Goal: Task Accomplishment & Management: Use online tool/utility

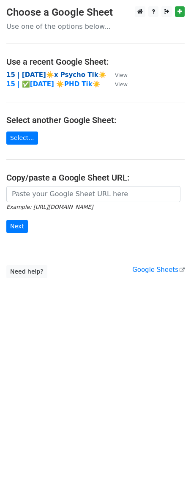
click at [51, 75] on strong "15 | [DATE]☀️x Psycho Tik☀️" at bounding box center [56, 75] width 100 height 8
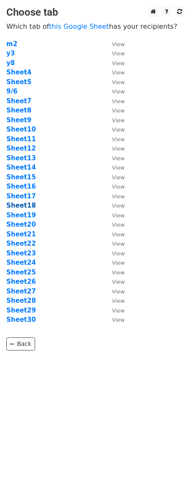
click at [26, 205] on strong "Sheet18" at bounding box center [21, 206] width 30 height 8
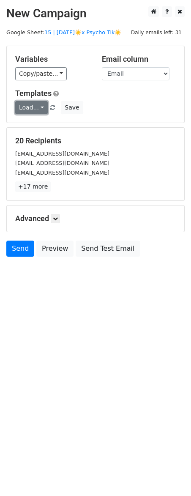
click at [40, 108] on link "Load..." at bounding box center [31, 107] width 33 height 13
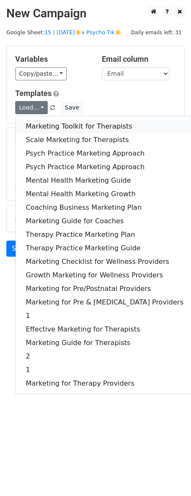
click at [47, 125] on link "Marketing Toolkit for Therapists" at bounding box center [105, 127] width 178 height 14
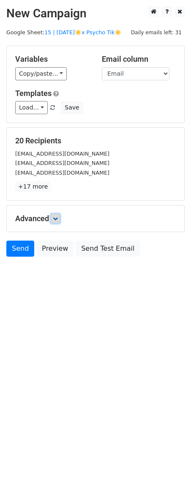
click at [53, 219] on link at bounding box center [55, 218] width 9 height 9
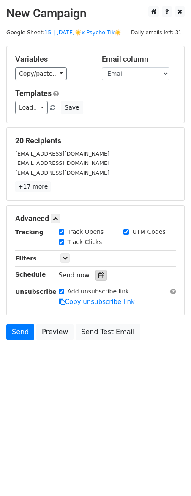
click at [99, 276] on icon at bounding box center [102, 275] width 6 height 6
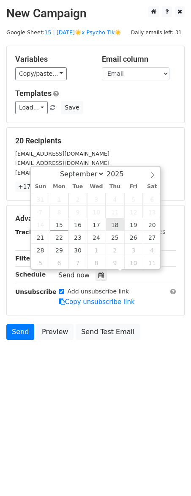
type input "2025-09-18 12:00"
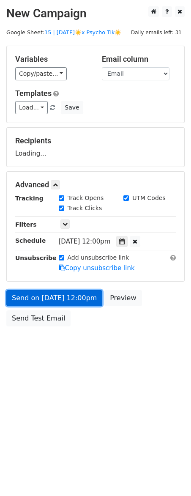
click at [84, 297] on link "Send on Sep 18 at 12:00pm" at bounding box center [54, 298] width 96 height 16
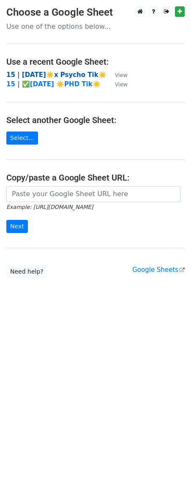
click at [73, 73] on strong "15 | [DATE]☀️x Psycho Tik☀️" at bounding box center [56, 75] width 100 height 8
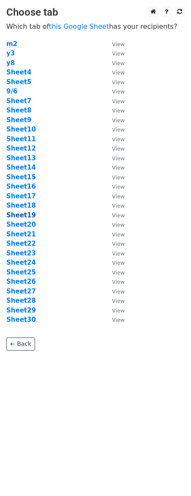
click at [22, 217] on strong "Sheet19" at bounding box center [21, 216] width 30 height 8
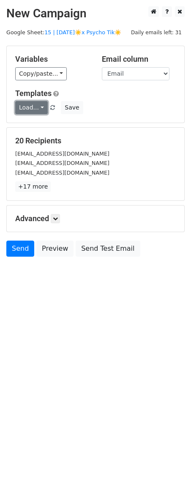
click at [31, 107] on link "Load..." at bounding box center [31, 107] width 33 height 13
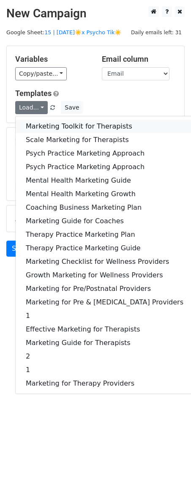
click at [38, 131] on link "Marketing Toolkit for Therapists" at bounding box center [105, 127] width 178 height 14
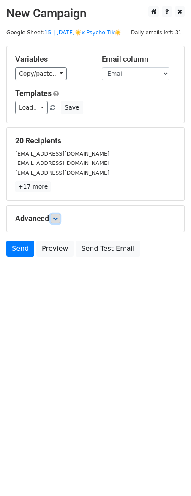
click at [58, 220] on icon at bounding box center [55, 218] width 5 height 5
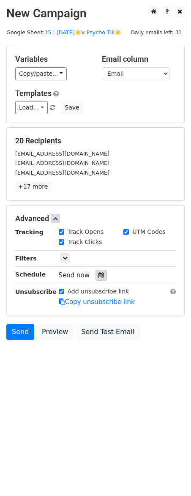
click at [99, 278] on div at bounding box center [101, 275] width 11 height 11
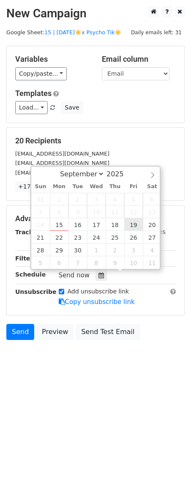
type input "2025-09-19 12:00"
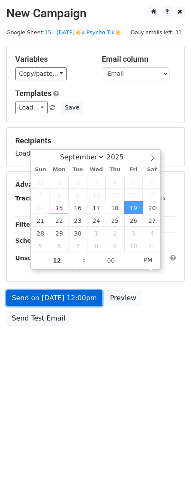
click at [86, 298] on link "Send on Sep 19 at 12:00pm" at bounding box center [54, 298] width 96 height 16
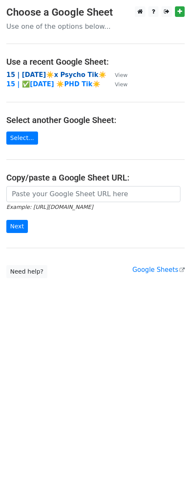
click at [66, 74] on strong "15 | [DATE]☀️x Psycho Tik☀️" at bounding box center [56, 75] width 100 height 8
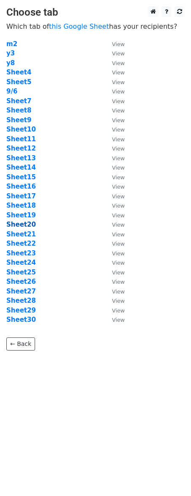
click at [27, 226] on strong "Sheet20" at bounding box center [21, 225] width 30 height 8
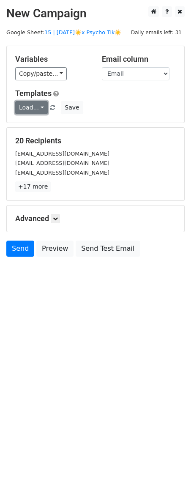
click at [35, 110] on link "Load..." at bounding box center [31, 107] width 33 height 13
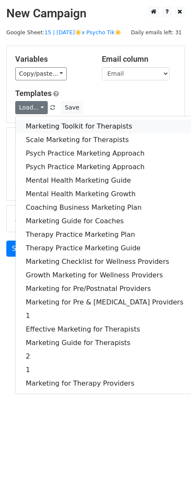
click at [46, 129] on link "Marketing Toolkit for Therapists" at bounding box center [105, 127] width 178 height 14
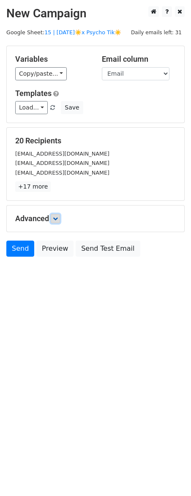
click at [57, 219] on icon at bounding box center [55, 218] width 5 height 5
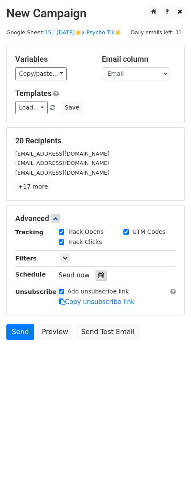
click at [99, 272] on icon at bounding box center [102, 275] width 6 height 6
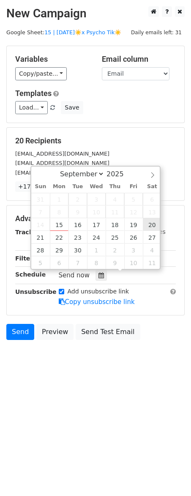
type input "2025-09-20 12:00"
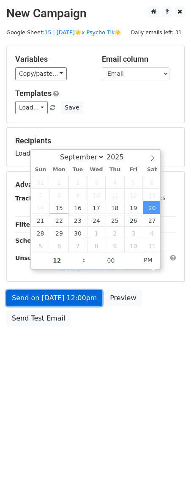
click at [83, 300] on link "Send on Sep 20 at 12:00pm" at bounding box center [54, 298] width 96 height 16
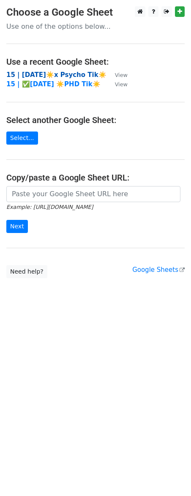
click at [73, 72] on strong "15 | SEPT 6☀️x Psycho Tik☀️" at bounding box center [56, 75] width 100 height 8
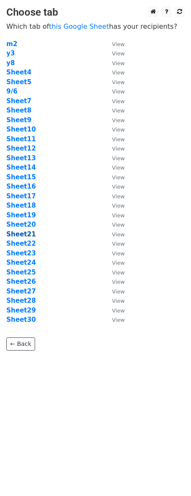
click at [26, 231] on strong "Sheet21" at bounding box center [21, 235] width 30 height 8
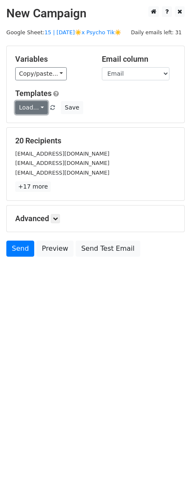
click at [34, 107] on link "Load..." at bounding box center [31, 107] width 33 height 13
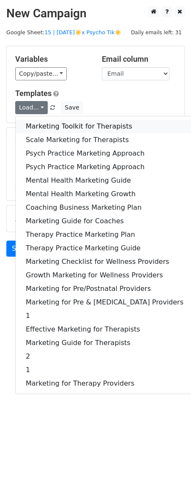
drag, startPoint x: 40, startPoint y: 125, endPoint x: 40, endPoint y: 131, distance: 6.3
click at [40, 125] on link "Marketing Toolkit for Therapists" at bounding box center [105, 127] width 178 height 14
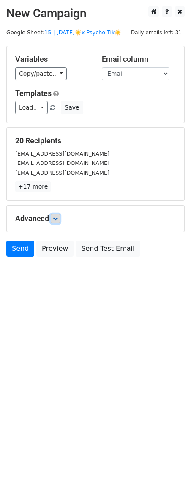
click at [55, 218] on icon at bounding box center [55, 218] width 5 height 5
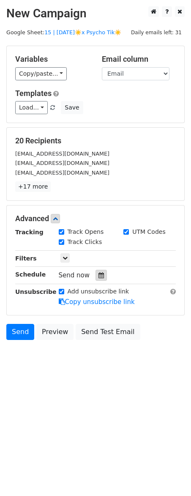
click at [97, 278] on div at bounding box center [101, 275] width 11 height 11
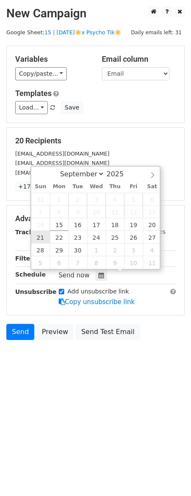
type input "2025-09-21 12:00"
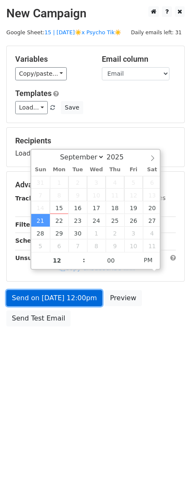
click at [36, 294] on link "Send on Sep 21 at 12:00pm" at bounding box center [54, 298] width 96 height 16
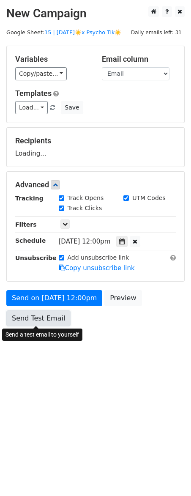
click at [52, 316] on link "Send Test Email" at bounding box center [38, 319] width 64 height 16
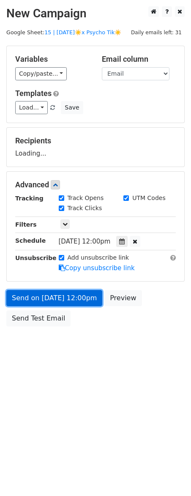
click at [62, 295] on link "Send on Sep 21 at 12:00pm" at bounding box center [54, 298] width 96 height 16
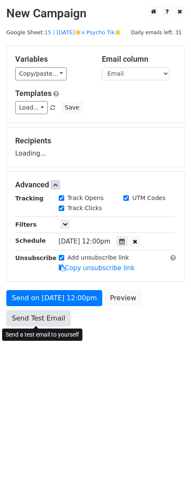
click at [58, 319] on link "Send Test Email" at bounding box center [38, 319] width 64 height 16
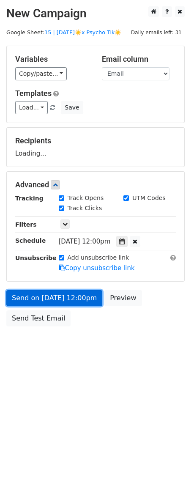
click at [67, 293] on link "Send on Sep 21 at 12:00pm" at bounding box center [54, 298] width 96 height 16
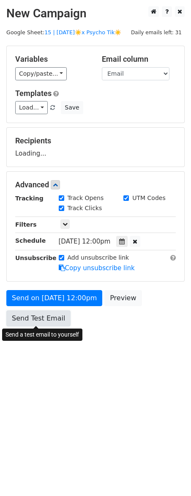
click at [56, 316] on link "Send Test Email" at bounding box center [38, 319] width 64 height 16
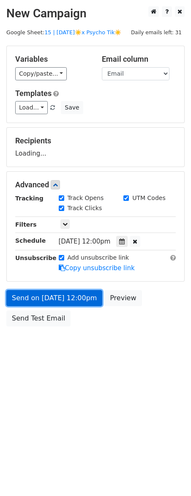
click at [69, 300] on link "Send on Sep 21 at 12:00pm" at bounding box center [54, 298] width 96 height 16
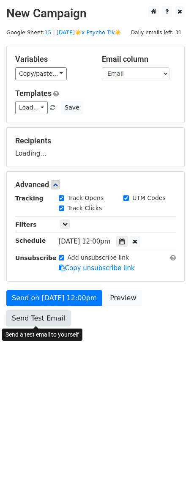
click at [50, 321] on link "Send Test Email" at bounding box center [38, 319] width 64 height 16
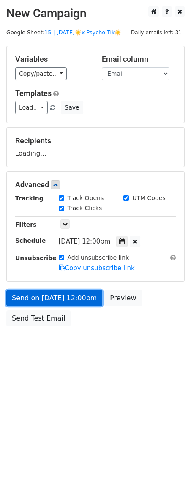
click at [64, 297] on link "Send on Sep 21 at 12:00pm" at bounding box center [54, 298] width 96 height 16
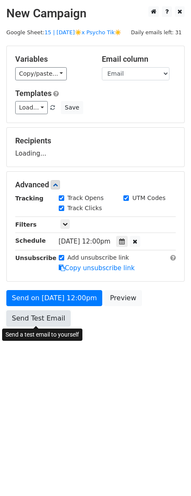
click at [50, 321] on link "Send Test Email" at bounding box center [38, 319] width 64 height 16
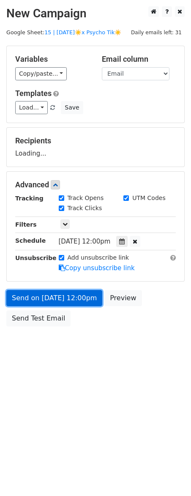
click at [61, 295] on link "Send on Sep 21 at 12:00pm" at bounding box center [54, 298] width 96 height 16
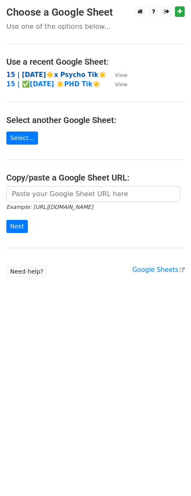
click at [67, 71] on strong "15 | [DATE]☀️x Psycho Tik☀️" at bounding box center [56, 75] width 100 height 8
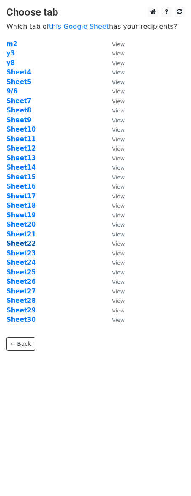
click at [25, 243] on strong "Sheet22" at bounding box center [21, 244] width 30 height 8
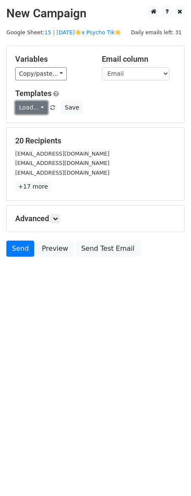
click at [31, 110] on link "Load..." at bounding box center [31, 107] width 33 height 13
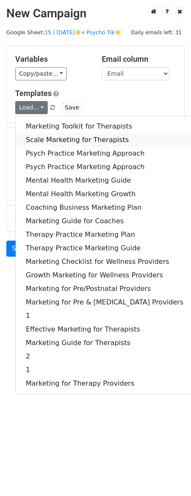
click at [40, 137] on link "Scale Marketing for Therapists" at bounding box center [105, 140] width 178 height 14
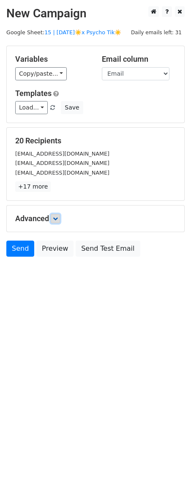
click at [60, 219] on link at bounding box center [55, 218] width 9 height 9
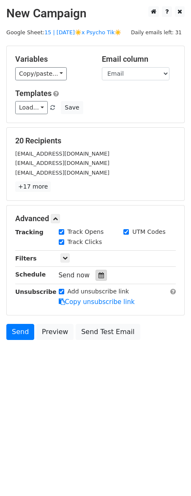
click at [99, 277] on icon at bounding box center [102, 275] width 6 height 6
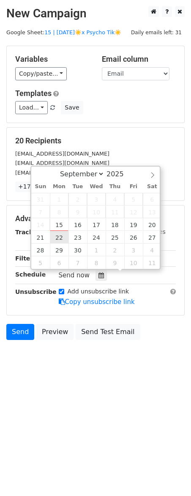
type input "2025-09-22 12:00"
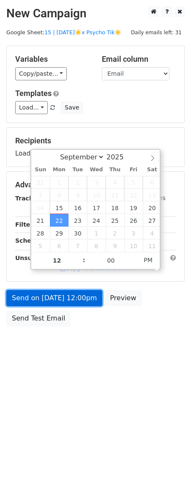
click at [61, 301] on link "Send on Sep 22 at 12:00pm" at bounding box center [54, 298] width 96 height 16
